Goal: Transaction & Acquisition: Purchase product/service

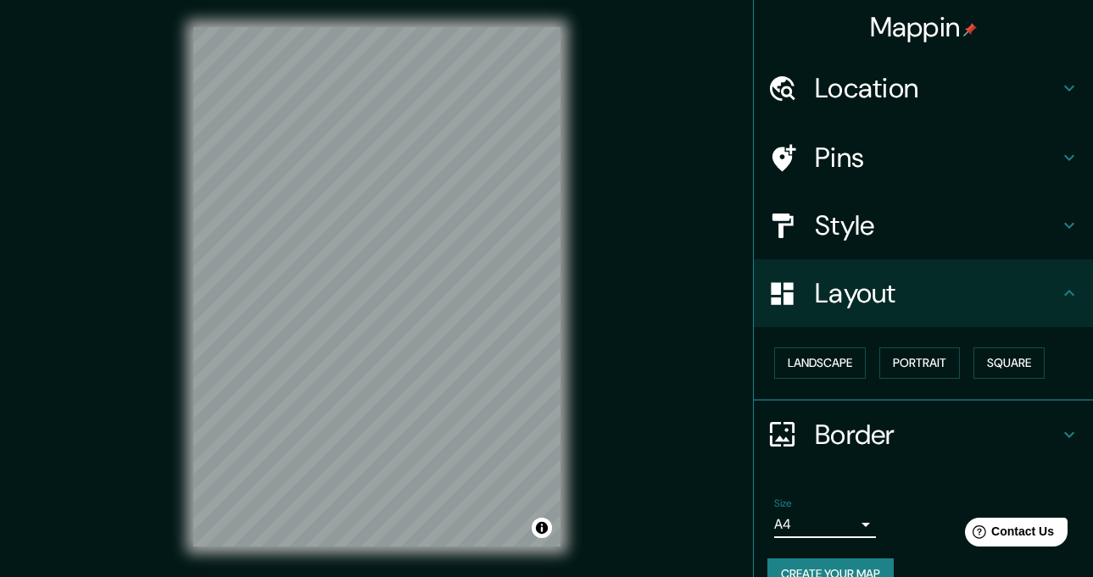
scroll to position [32, 0]
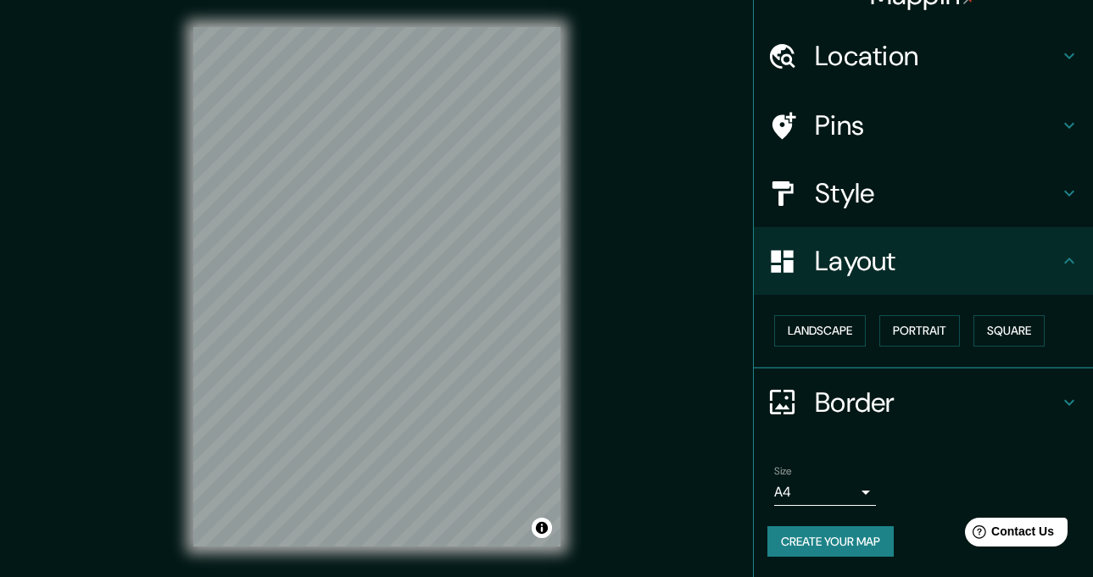
click at [835, 184] on h4 "Style" at bounding box center [937, 193] width 244 height 34
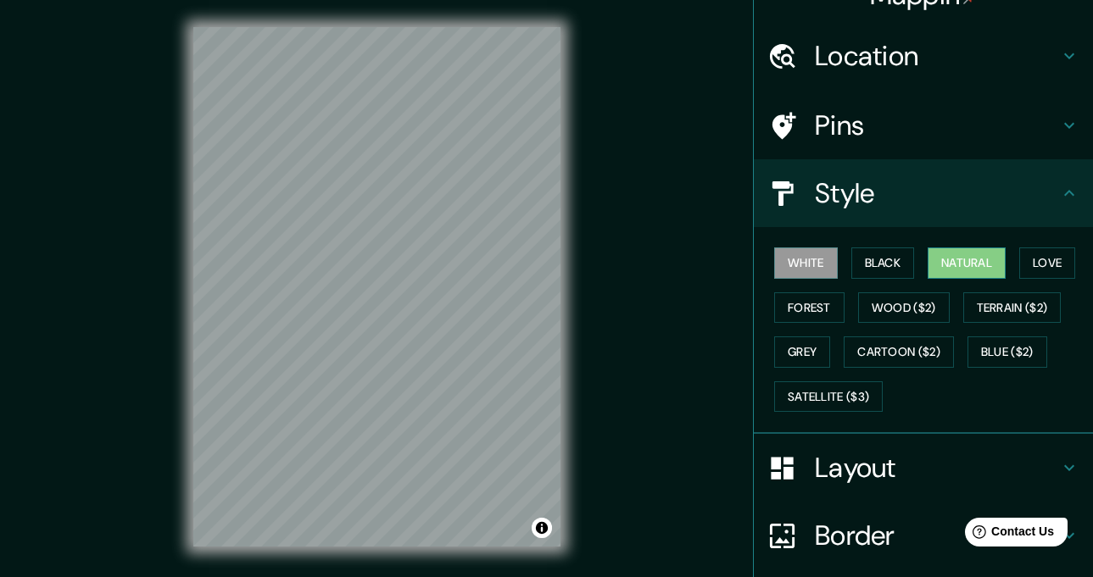
click at [948, 249] on button "Natural" at bounding box center [967, 263] width 78 height 31
click at [641, 394] on div "Mappin Location Honda, Tolima, Colombia Pins Style White Black Natural Love For…" at bounding box center [546, 300] width 1093 height 601
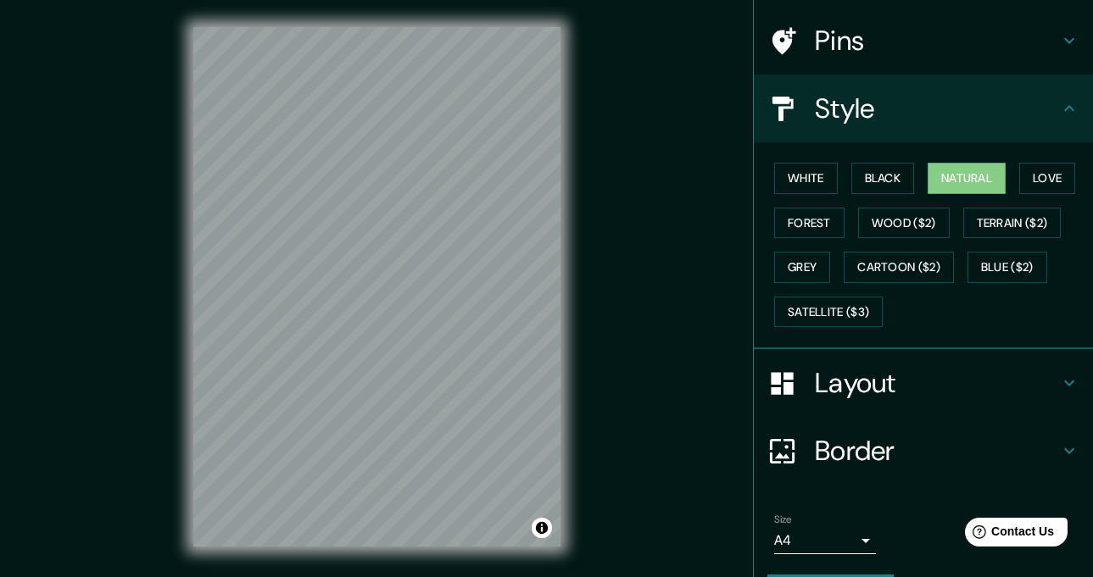
scroll to position [166, 0]
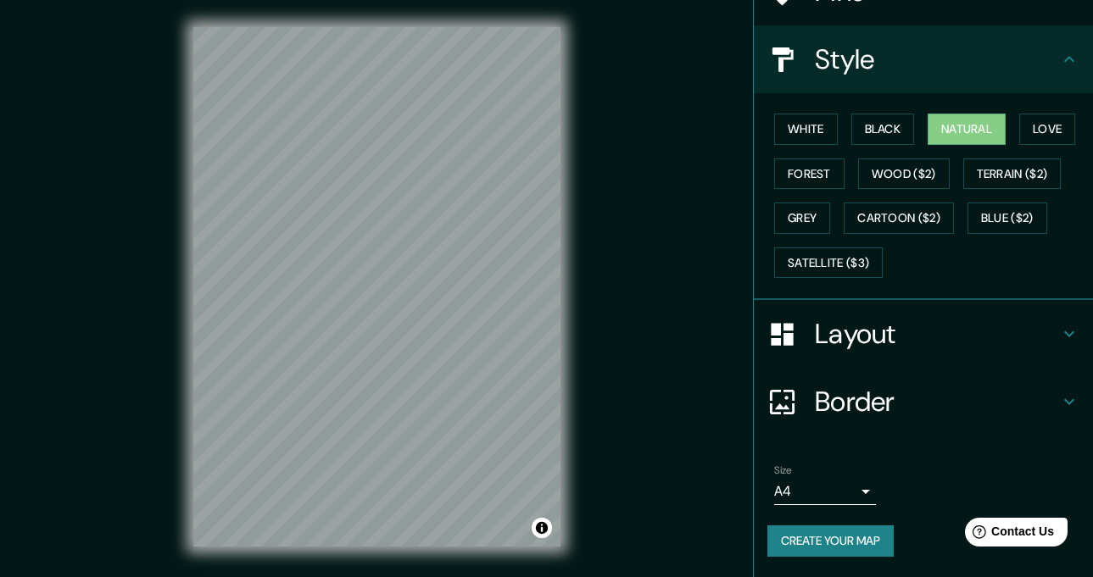
click at [837, 549] on button "Create your map" at bounding box center [830, 541] width 126 height 31
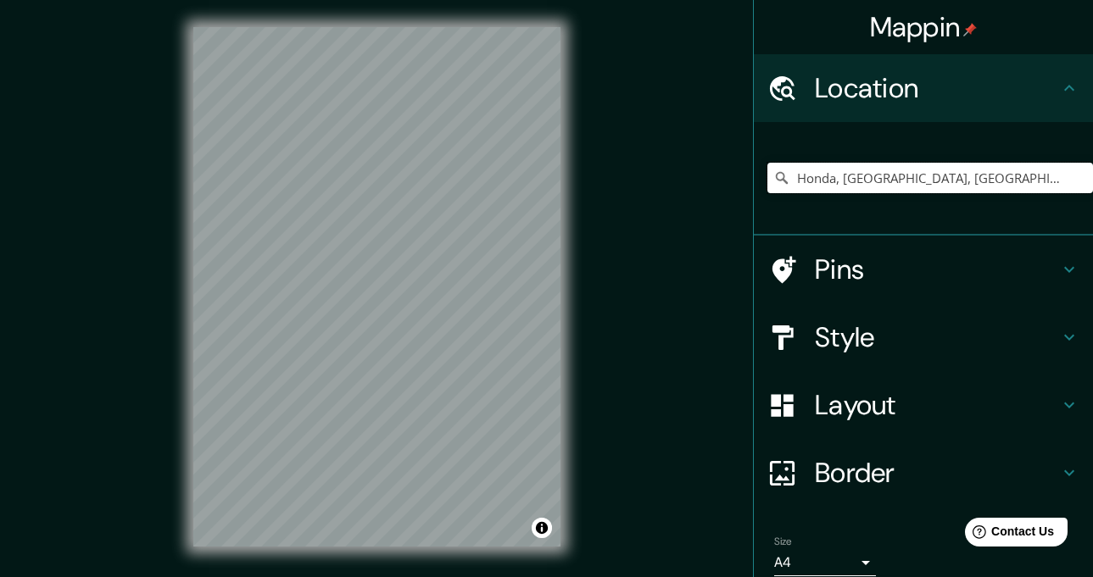
click at [900, 178] on input "Honda, Tolima, Colombia" at bounding box center [930, 178] width 326 height 31
click at [950, 176] on input "Honda, Tolima, Colombia" at bounding box center [930, 178] width 326 height 31
drag, startPoint x: 950, startPoint y: 176, endPoint x: 936, endPoint y: 176, distance: 13.6
click at [936, 176] on input "Honda, Tolima, Colombia" at bounding box center [930, 178] width 326 height 31
click at [917, 176] on input "Honda, Tolima, Colombia" at bounding box center [930, 178] width 326 height 31
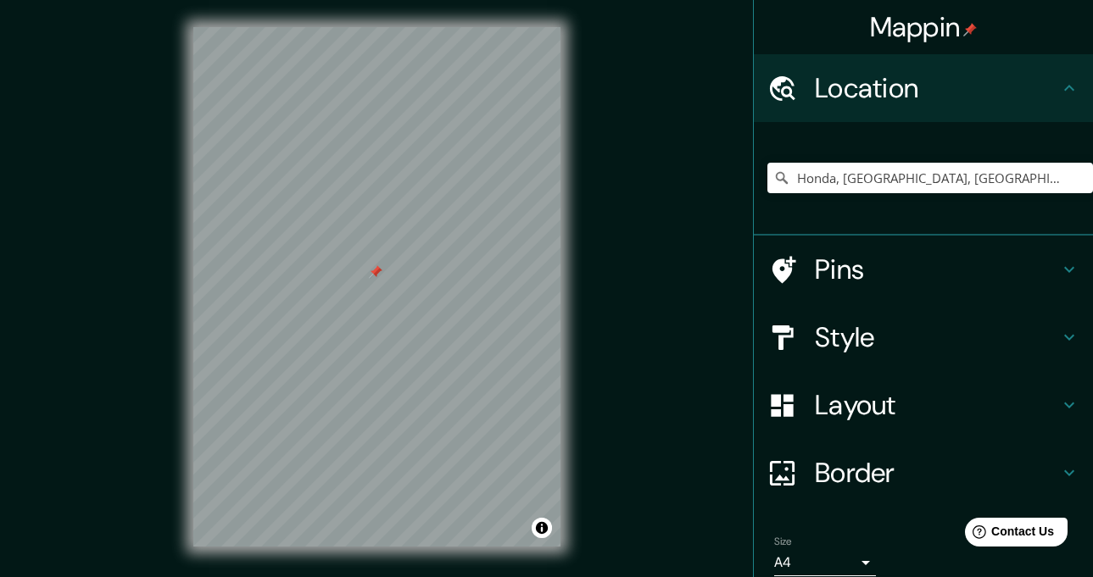
click at [773, 174] on icon at bounding box center [781, 178] width 17 height 17
drag, startPoint x: 856, startPoint y: 174, endPoint x: 905, endPoint y: 174, distance: 48.3
click at [859, 174] on input "Honda, Tolima, Colombia" at bounding box center [930, 178] width 326 height 31
drag, startPoint x: 937, startPoint y: 176, endPoint x: 751, endPoint y: 173, distance: 185.7
click at [754, 173] on div "Honda, Tolima, Colombia" at bounding box center [923, 179] width 339 height 114
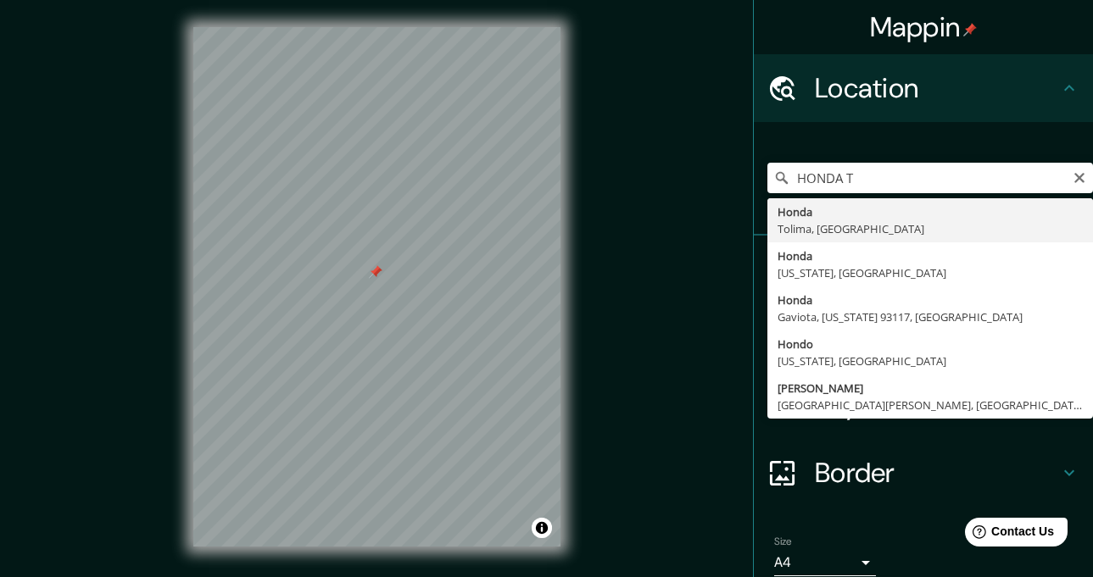
type input "Honda, Tolima, Colombia"
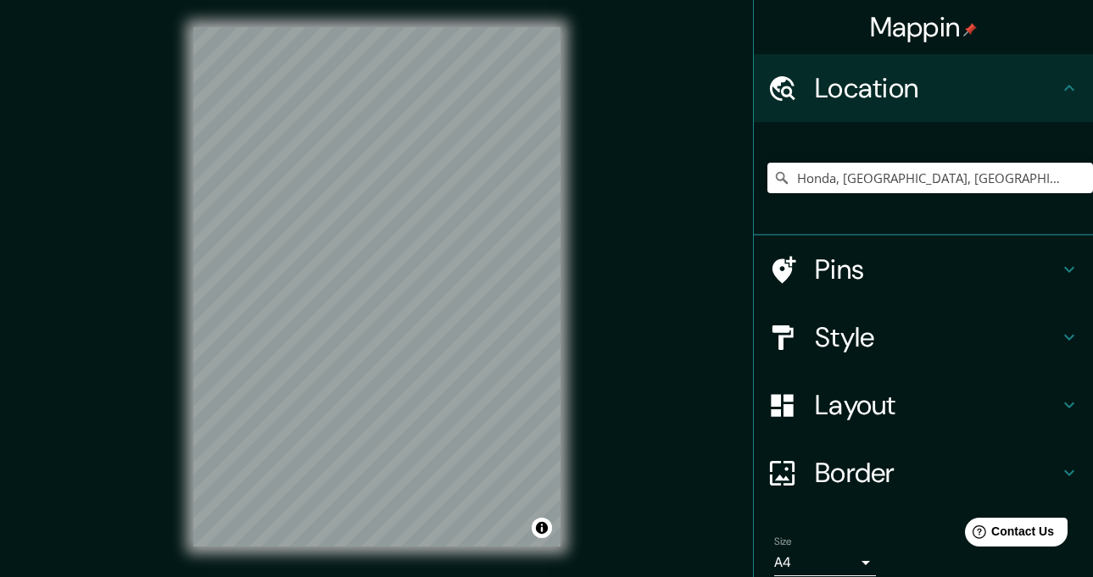
click at [866, 338] on h4 "Style" at bounding box center [937, 338] width 244 height 34
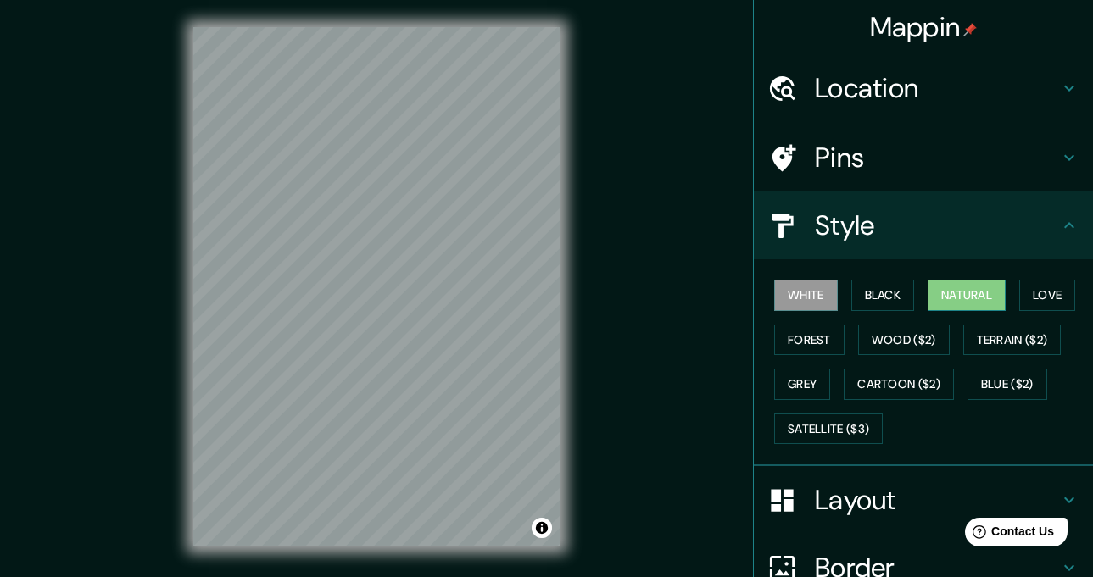
click at [974, 292] on button "Natural" at bounding box center [967, 295] width 78 height 31
click at [886, 294] on button "Black" at bounding box center [883, 295] width 64 height 31
click at [944, 292] on button "Natural" at bounding box center [967, 295] width 78 height 31
click at [1034, 292] on button "Love" at bounding box center [1047, 295] width 56 height 31
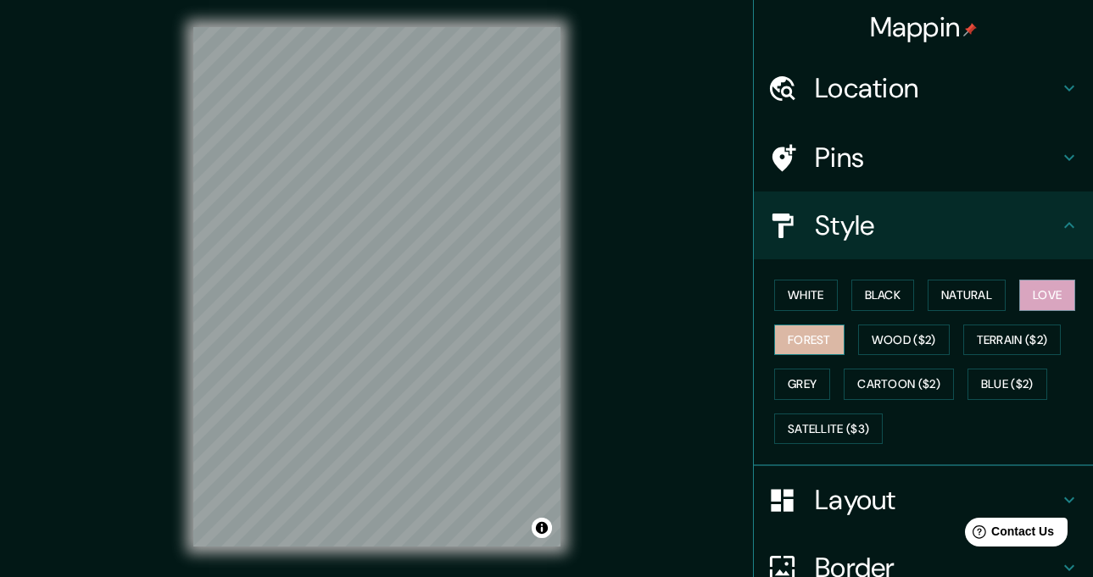
click at [810, 337] on button "Forest" at bounding box center [809, 340] width 70 height 31
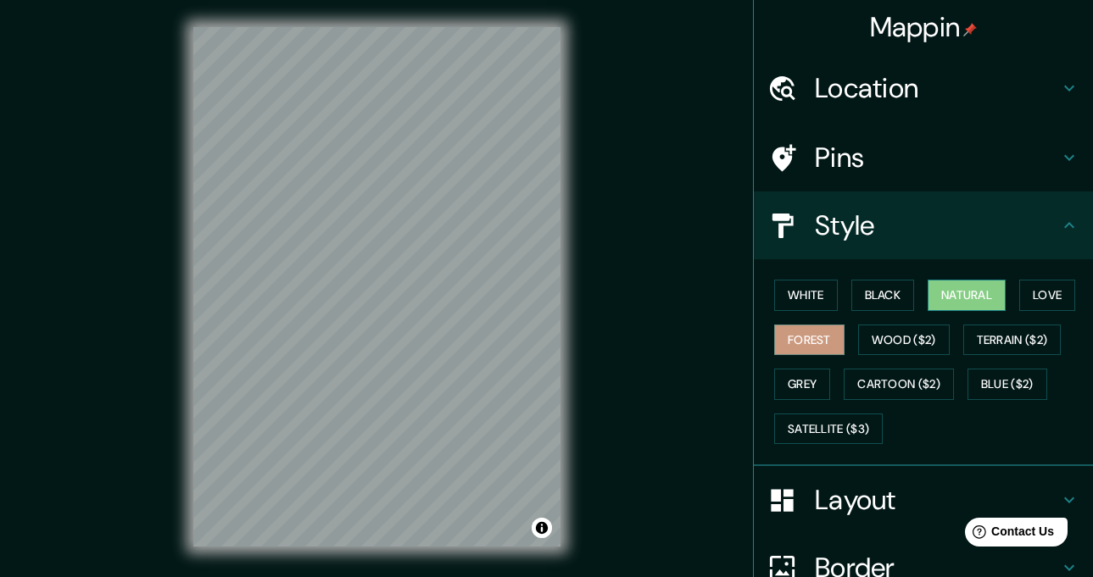
click at [962, 304] on button "Natural" at bounding box center [967, 295] width 78 height 31
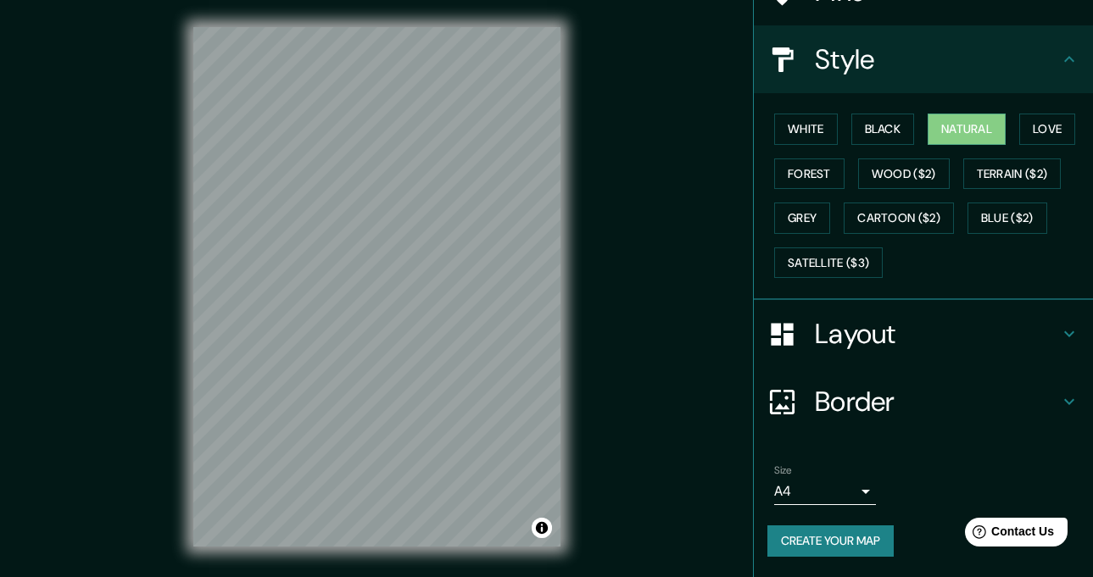
click at [854, 489] on body "Mappin Location Honda, Tolima, Colombia Pins Style White Black Natural Love For…" at bounding box center [546, 288] width 1093 height 577
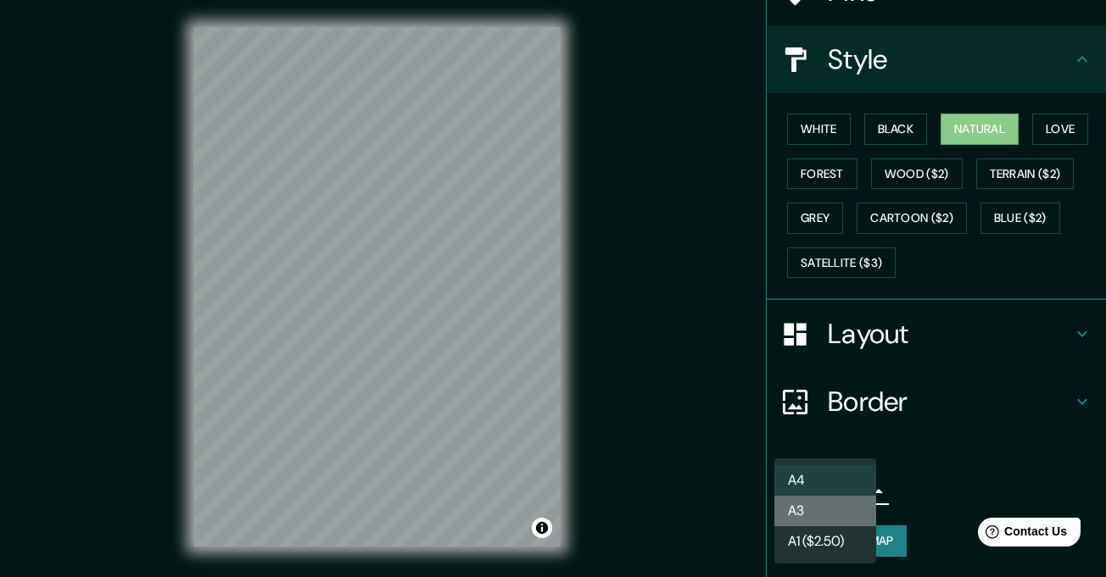
click at [839, 511] on li "A3" at bounding box center [825, 511] width 102 height 31
click at [834, 494] on body "Mappin Location Honda, Tolima, Colombia Pins Style White Black Natural Love For…" at bounding box center [553, 288] width 1106 height 577
click at [832, 477] on li "A4" at bounding box center [825, 481] width 102 height 31
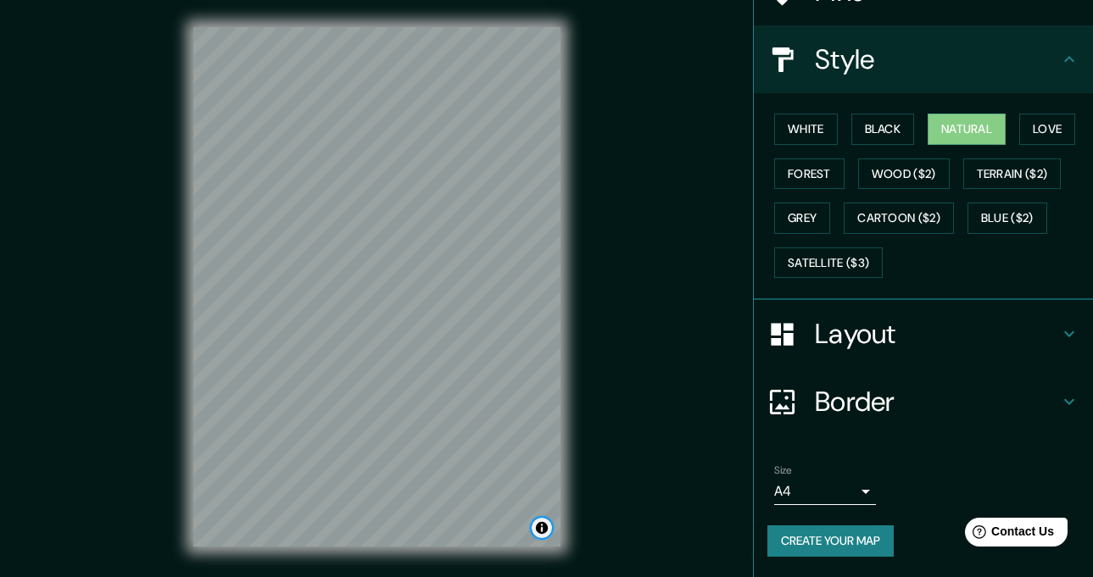
click at [538, 527] on button "Toggle attribution" at bounding box center [542, 528] width 20 height 20
click at [595, 471] on div "Mappin Location Honda, Tolima, Colombia Pins Style White Black Natural Love For…" at bounding box center [546, 300] width 1093 height 601
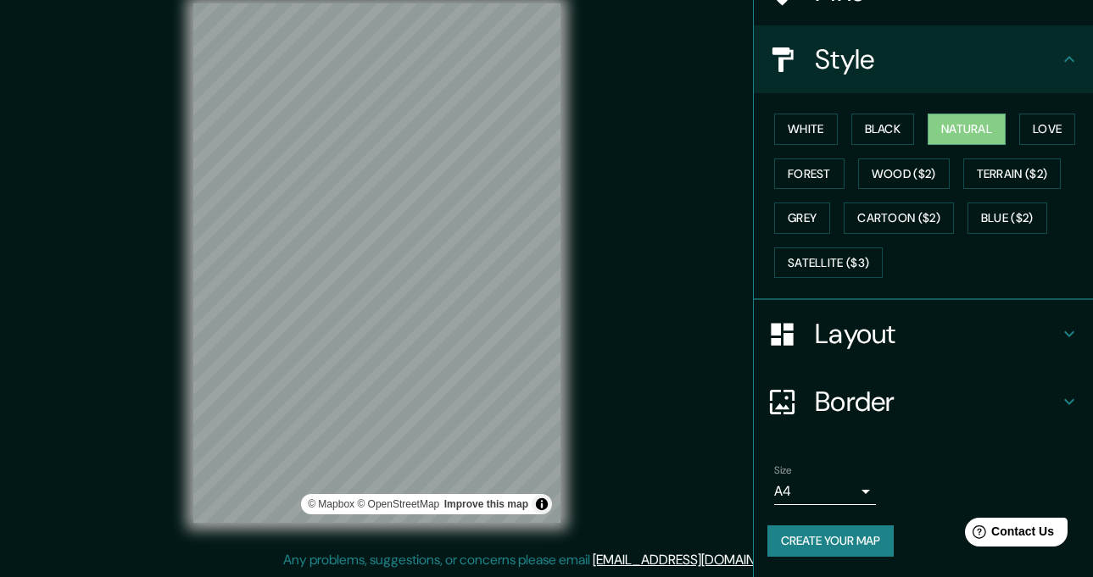
click at [821, 541] on button "Create your map" at bounding box center [830, 541] width 126 height 31
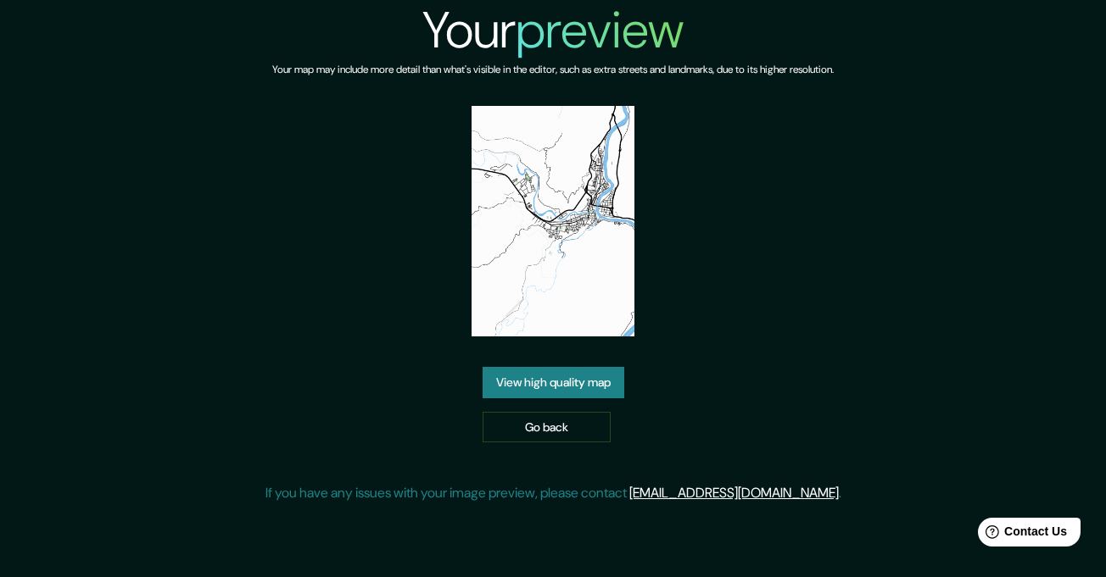
click at [593, 388] on link "View high quality map" at bounding box center [553, 382] width 142 height 31
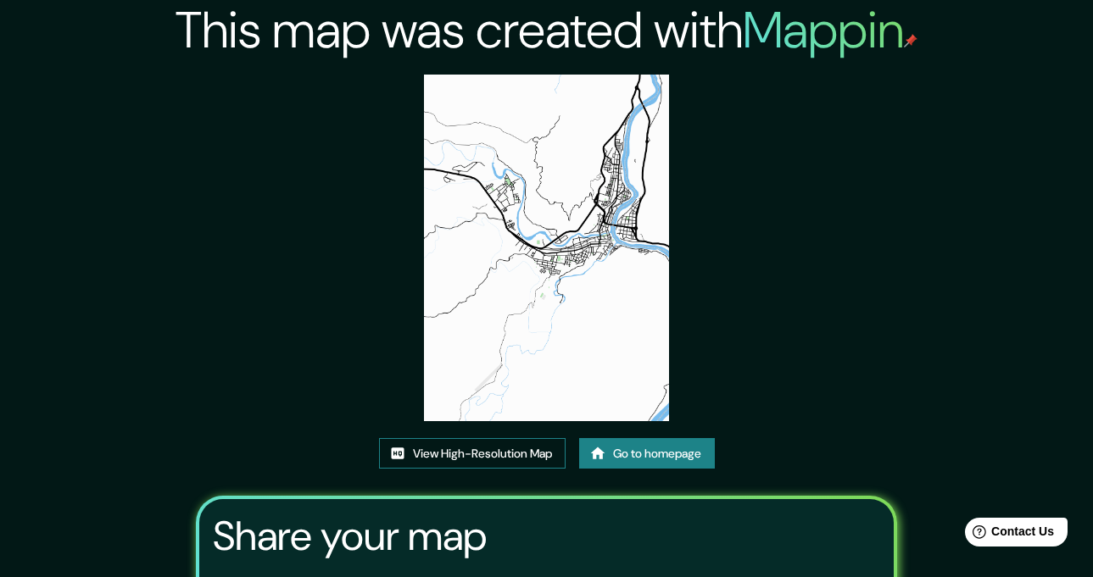
click at [512, 451] on link "View High-Resolution Map" at bounding box center [472, 453] width 187 height 31
click at [496, 454] on link "View High-Resolution Map" at bounding box center [472, 453] width 187 height 31
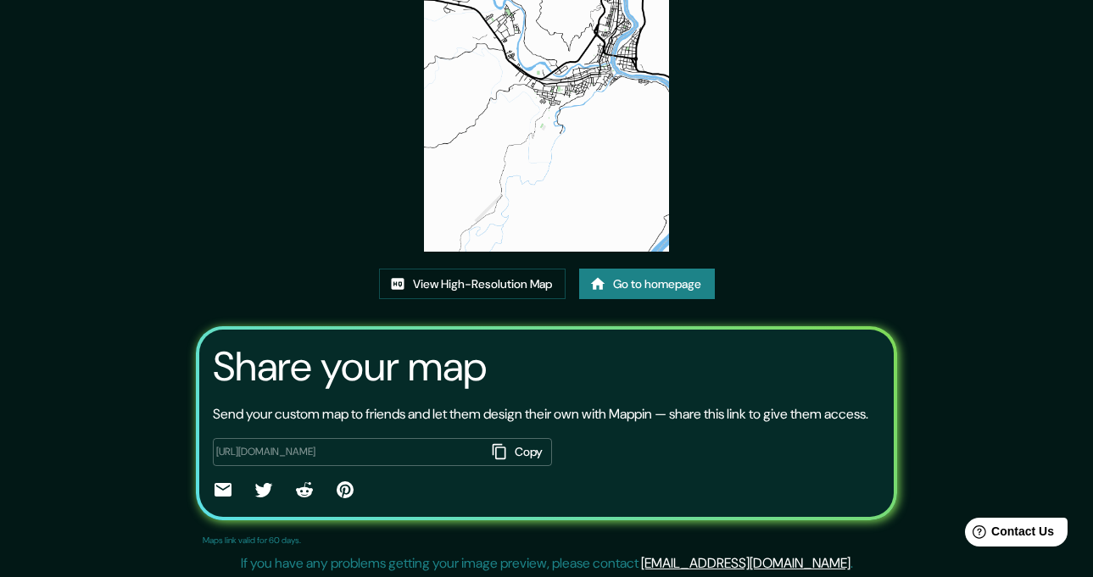
scroll to position [193, 0]
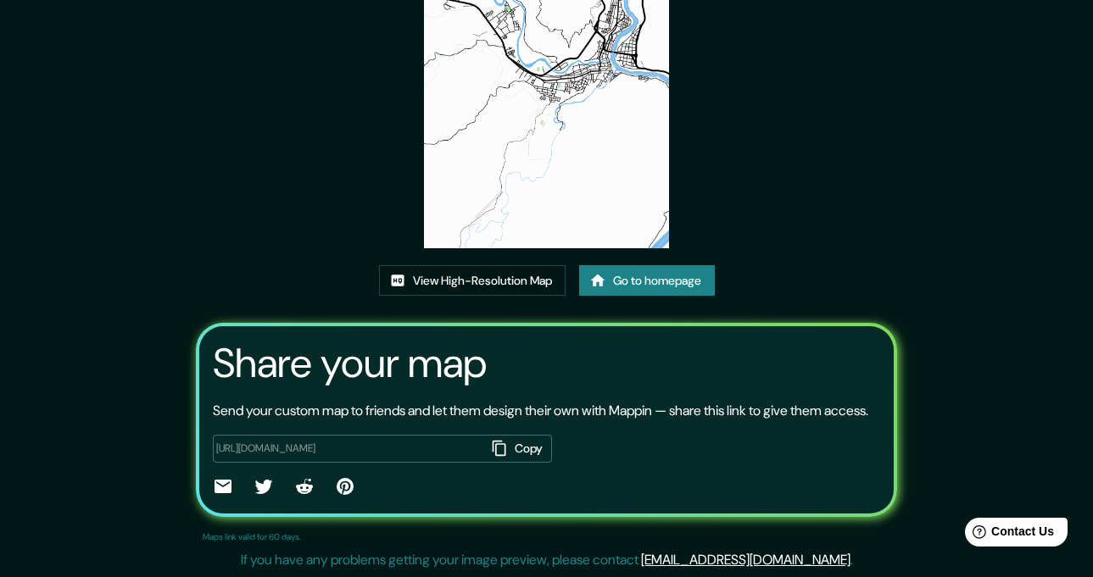
click at [218, 488] on icon at bounding box center [223, 487] width 17 height 14
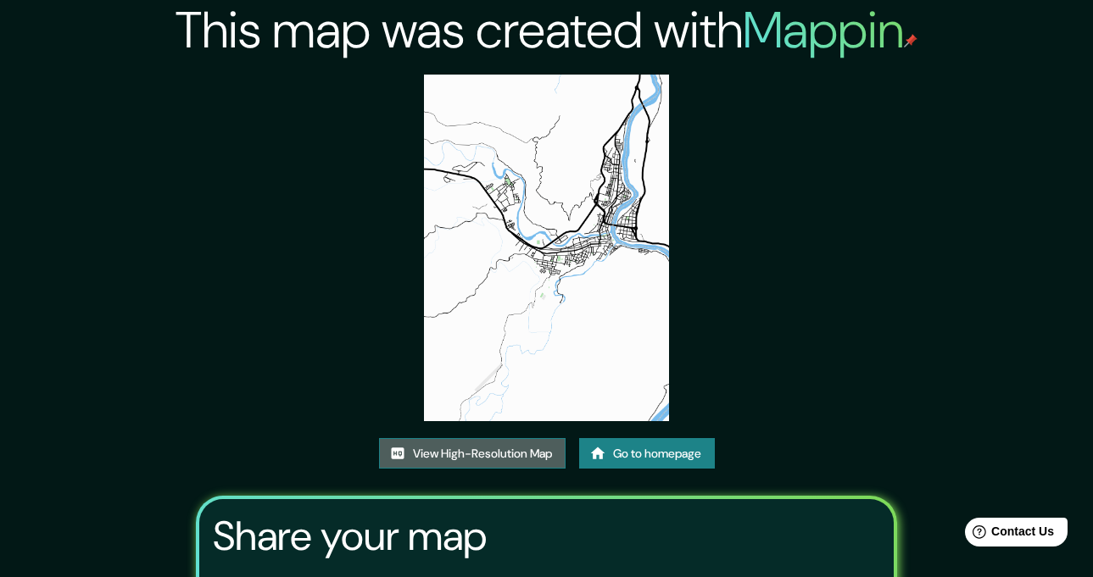
click at [460, 462] on link "View High-Resolution Map" at bounding box center [472, 453] width 187 height 31
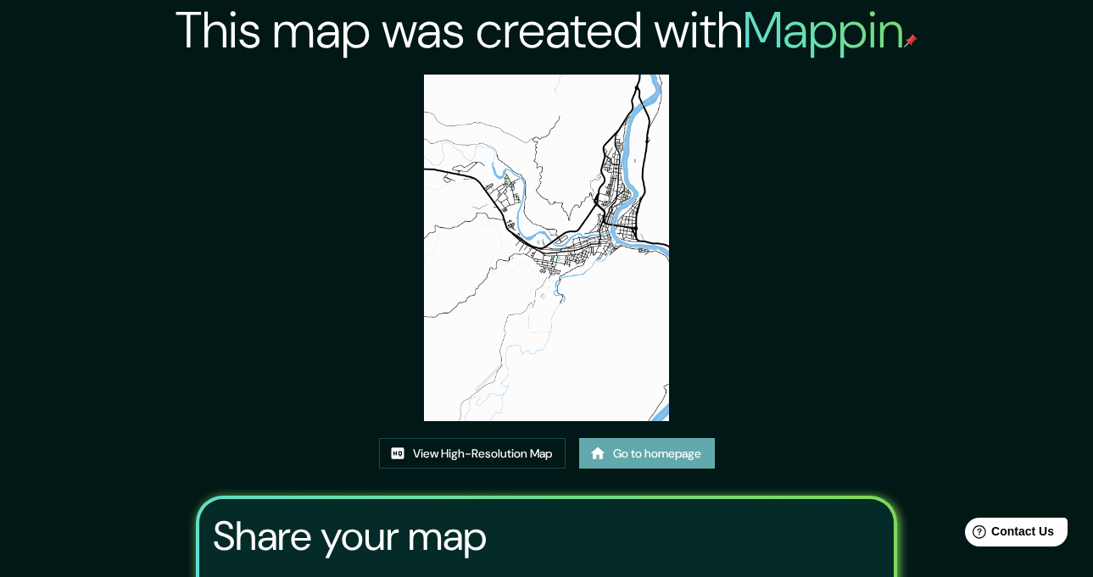
click at [617, 454] on link "Go to homepage" at bounding box center [647, 453] width 136 height 31
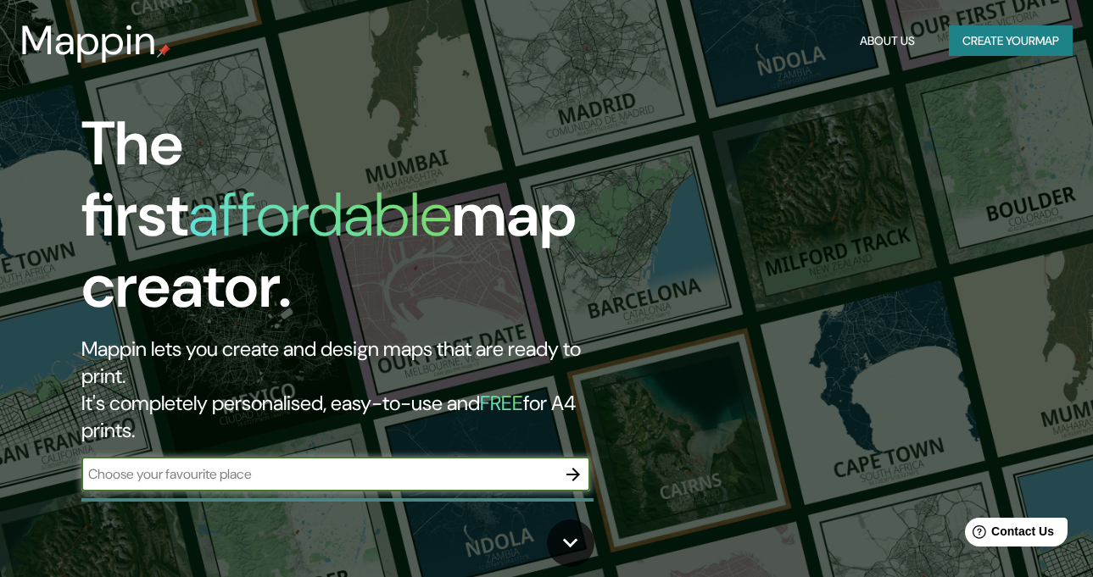
click at [532, 465] on input "text" at bounding box center [318, 475] width 475 height 20
type input "PUTUMAYO"
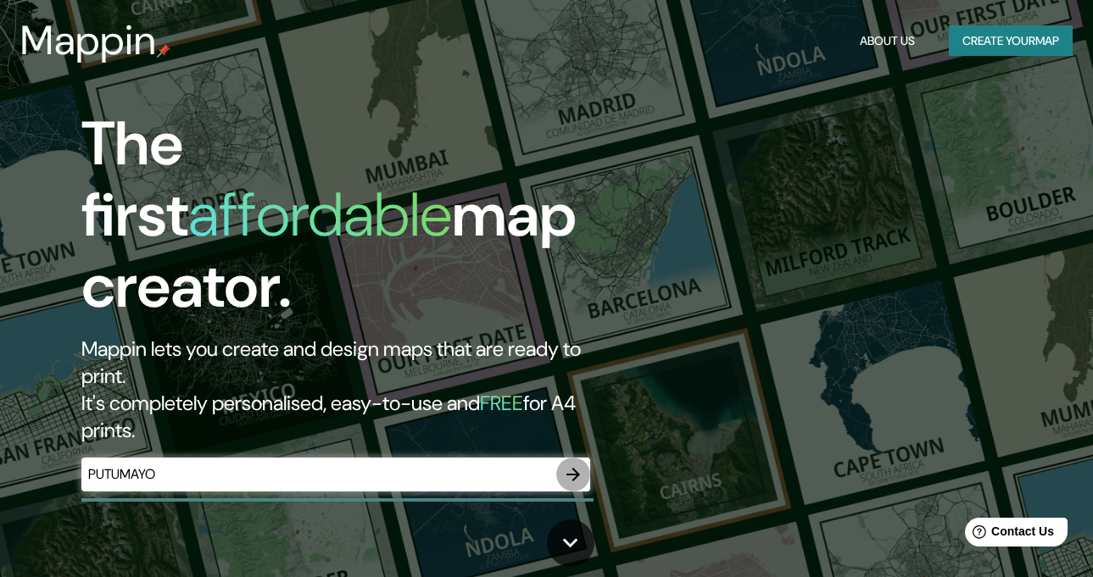
click at [572, 465] on icon "button" at bounding box center [573, 475] width 20 height 20
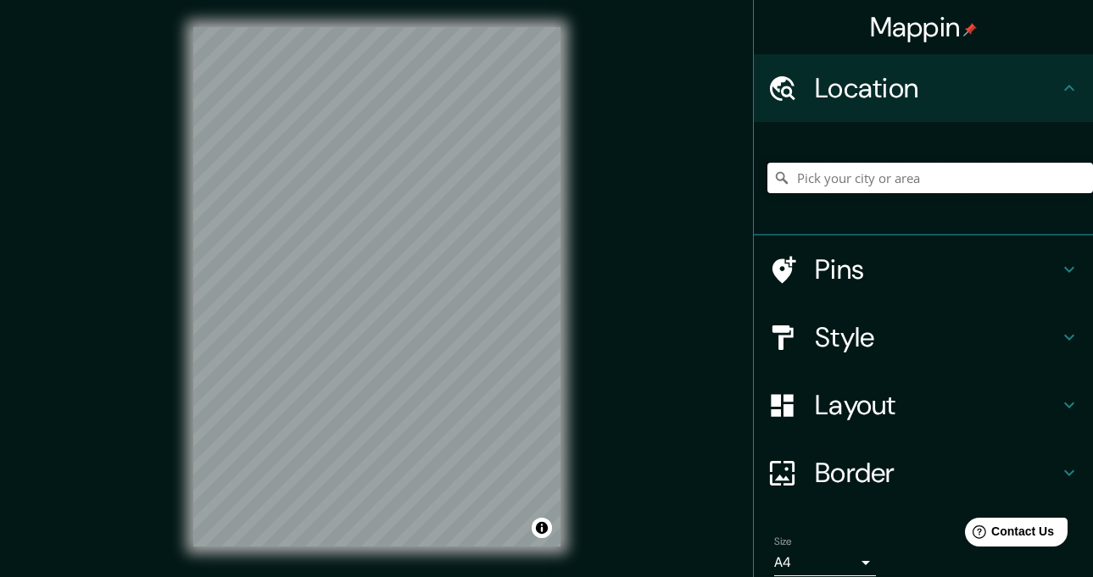
click at [887, 183] on input "Pick your city or area" at bounding box center [930, 178] width 326 height 31
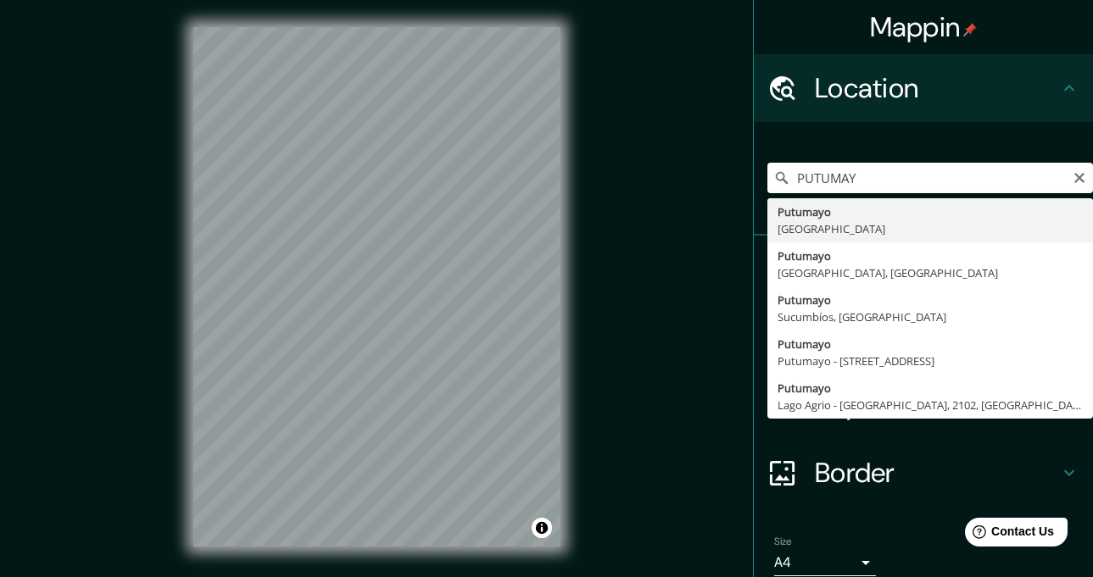
type input "Putumayo, Colombia"
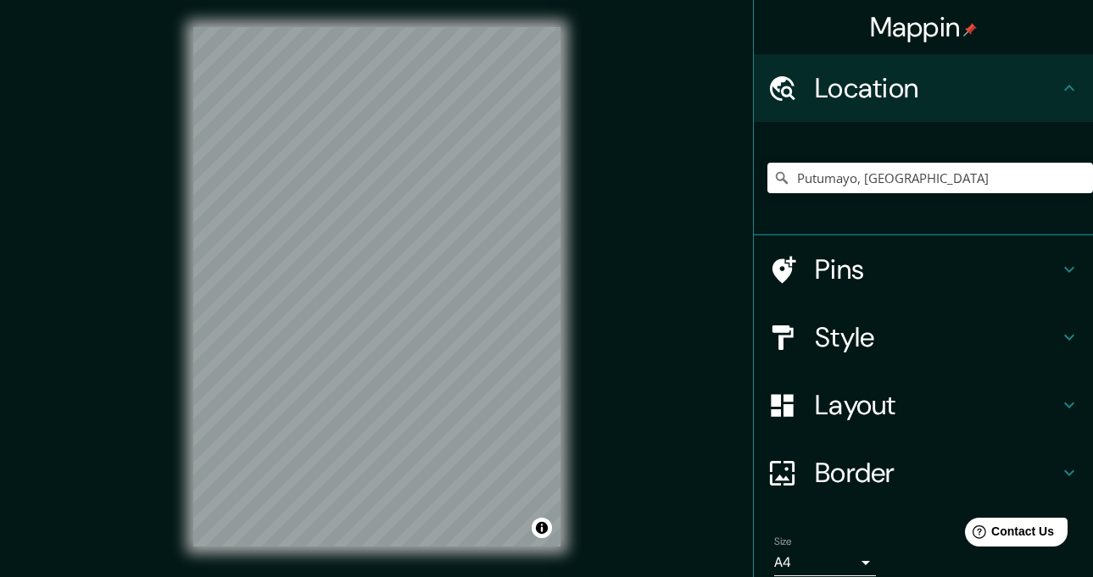
click at [642, 408] on div "Mappin Location Putumayo, Colombia Pins Style Layout Border Choose a border. Hi…" at bounding box center [546, 300] width 1093 height 601
